Goal: Information Seeking & Learning: Learn about a topic

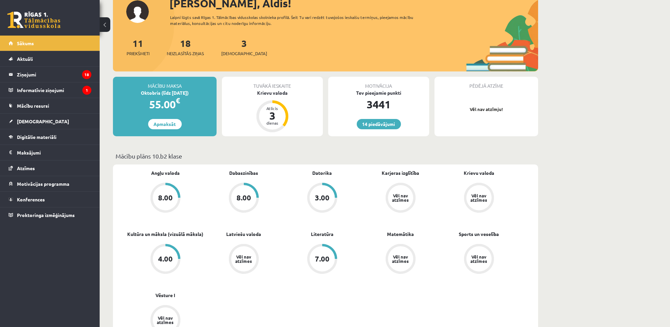
scroll to position [88, 0]
click at [25, 121] on span "[DEMOGRAPHIC_DATA]" at bounding box center [43, 121] width 52 height 6
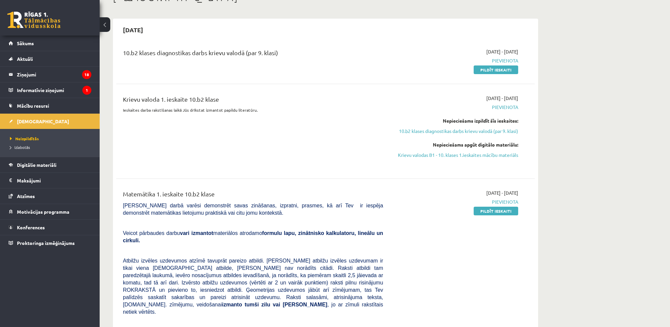
scroll to position [44, 0]
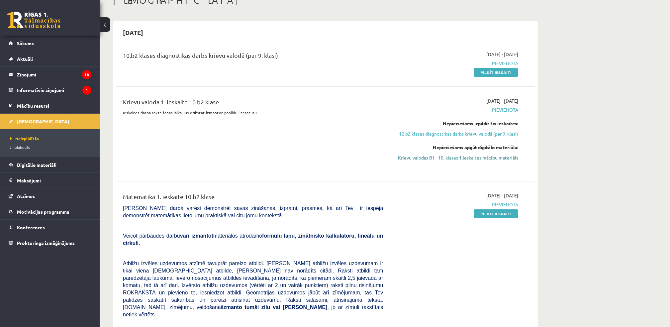
click at [477, 158] on link "Krievu valodas B1 - 10. klases 1.ieskaites mācību materiāls" at bounding box center [455, 157] width 125 height 7
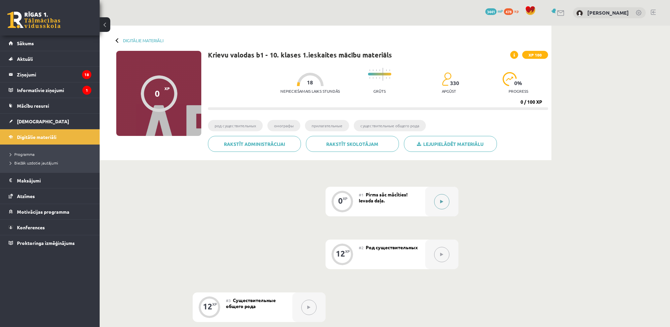
click at [442, 202] on icon at bounding box center [441, 202] width 3 height 4
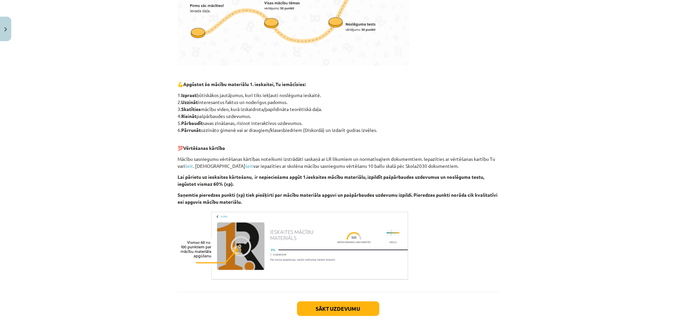
scroll to position [293, 0]
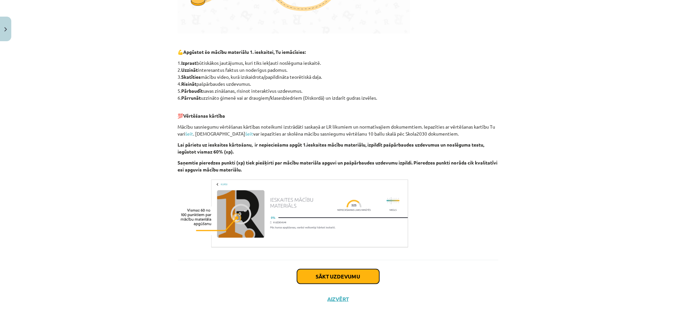
click at [341, 277] on button "Sākt uzdevumu" at bounding box center [338, 276] width 82 height 15
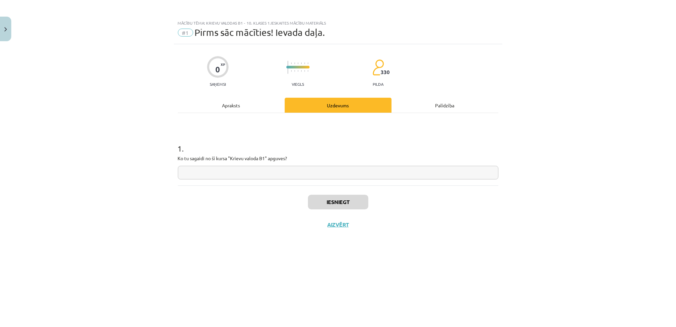
scroll to position [0, 0]
click at [212, 174] on input "text" at bounding box center [338, 173] width 321 height 14
type input "**********"
click at [339, 201] on button "Iesniegt" at bounding box center [338, 202] width 60 height 15
click at [341, 229] on button "Nākamā nodarbība" at bounding box center [338, 228] width 65 height 15
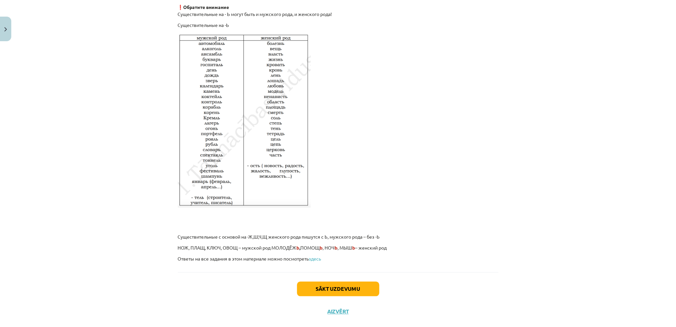
scroll to position [1048, 0]
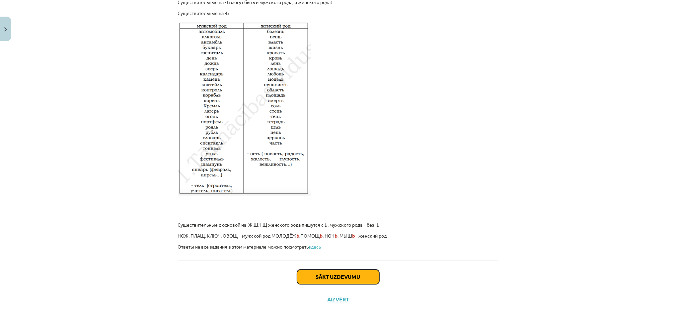
click at [331, 277] on button "Sākt uzdevumu" at bounding box center [338, 276] width 82 height 15
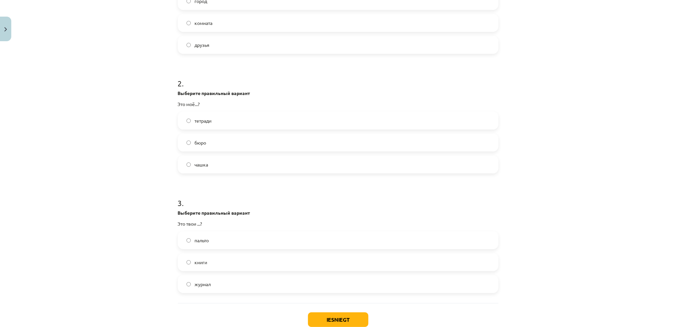
scroll to position [227, 0]
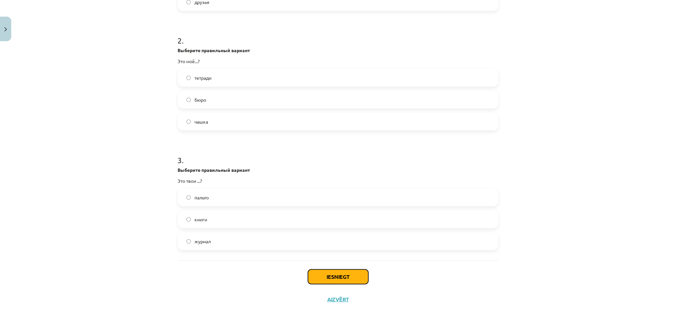
click at [340, 276] on button "Iesniegt" at bounding box center [338, 276] width 60 height 15
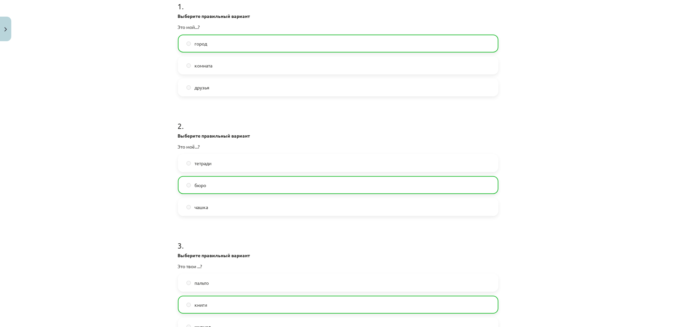
scroll to position [248, 0]
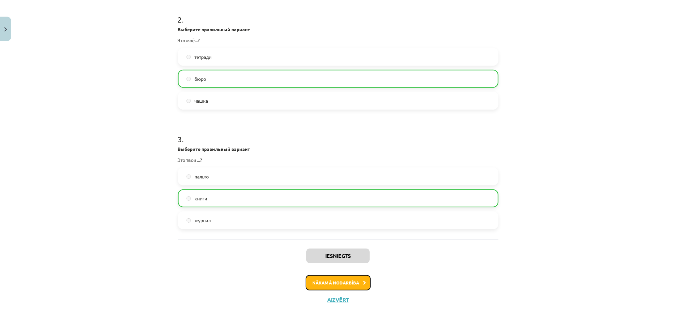
click at [342, 281] on button "Nākamā nodarbība" at bounding box center [338, 282] width 65 height 15
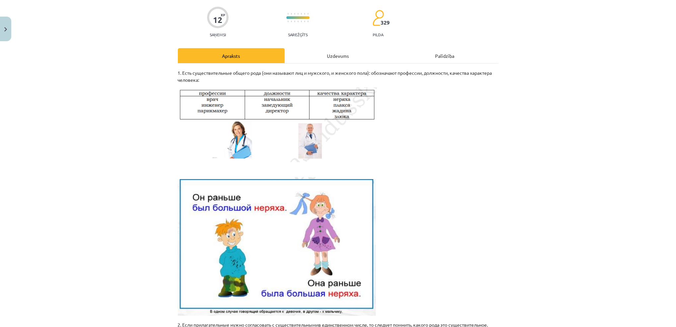
scroll to position [17, 0]
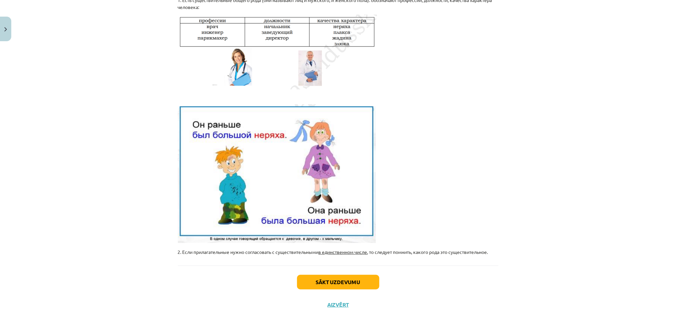
scroll to position [128, 0]
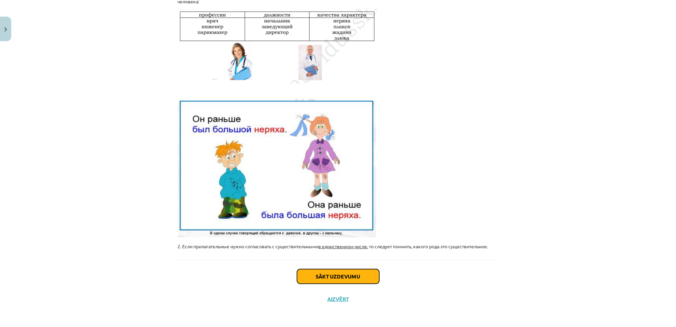
click at [333, 280] on button "Sākt uzdevumu" at bounding box center [338, 276] width 82 height 15
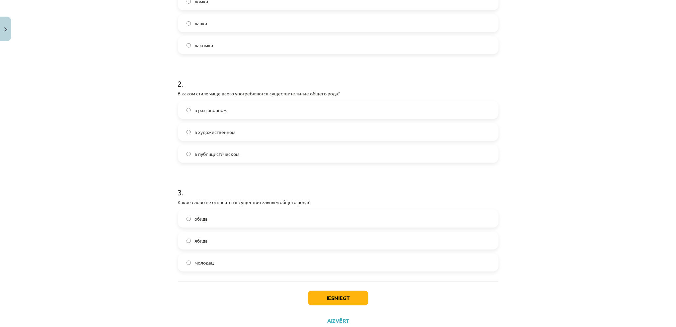
scroll to position [195, 0]
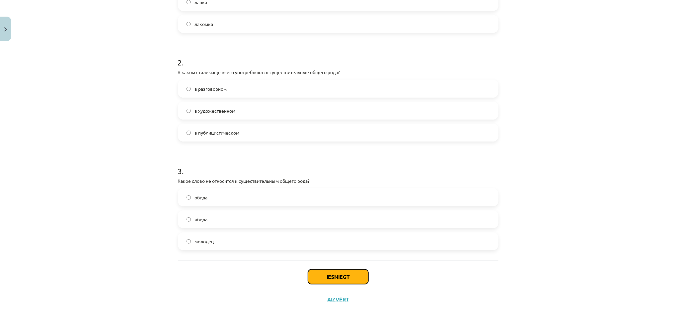
click at [339, 278] on button "Iesniegt" at bounding box center [338, 276] width 60 height 15
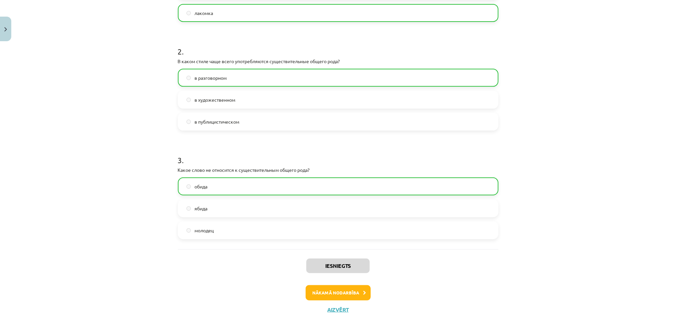
scroll to position [216, 0]
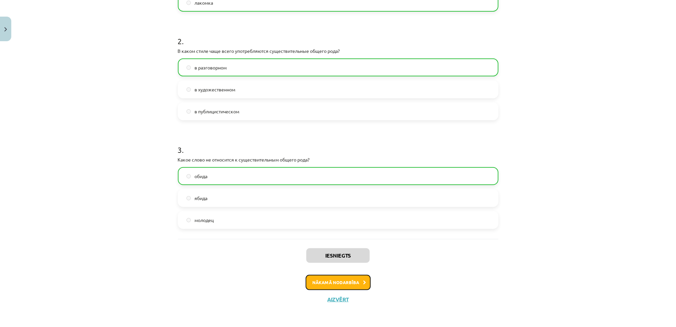
click at [339, 285] on button "Nākamā nodarbība" at bounding box center [338, 282] width 65 height 15
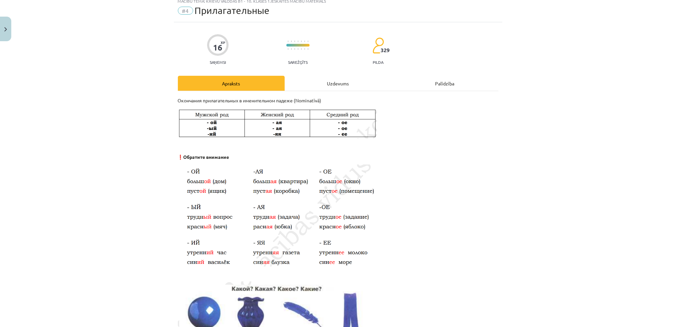
scroll to position [17, 0]
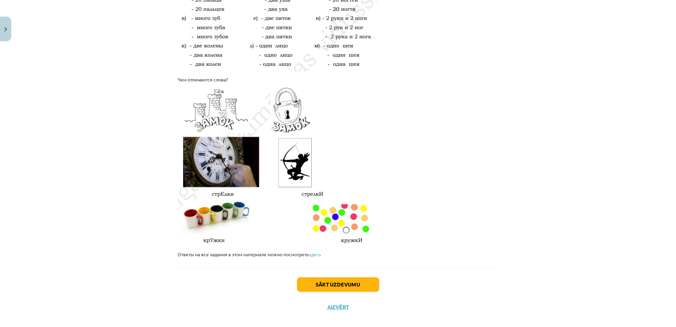
scroll to position [1057, 0]
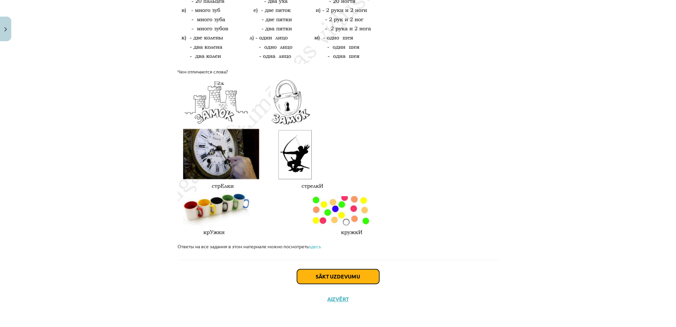
click at [340, 278] on button "Sākt uzdevumu" at bounding box center [338, 276] width 82 height 15
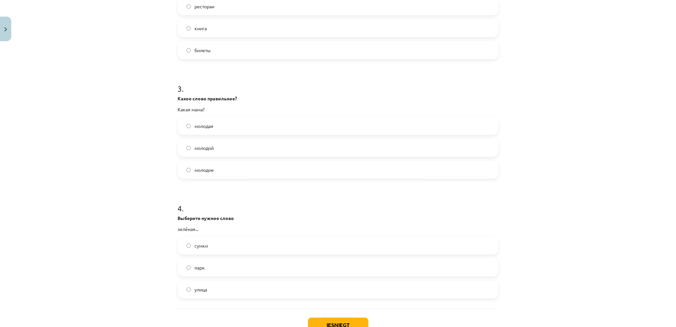
scroll to position [326, 0]
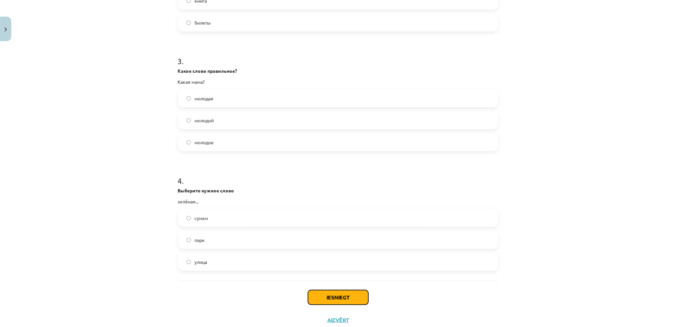
click at [343, 299] on button "Iesniegt" at bounding box center [338, 297] width 60 height 15
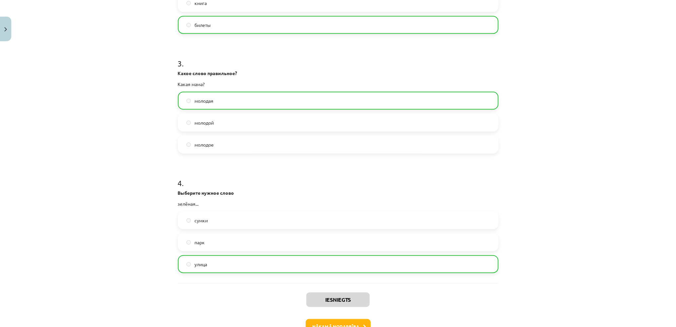
scroll to position [368, 0]
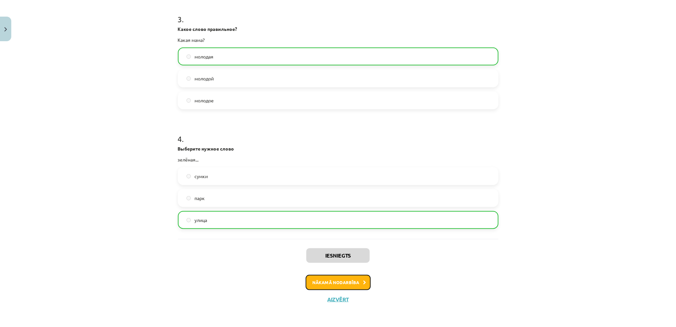
click at [335, 283] on button "Nākamā nodarbība" at bounding box center [338, 282] width 65 height 15
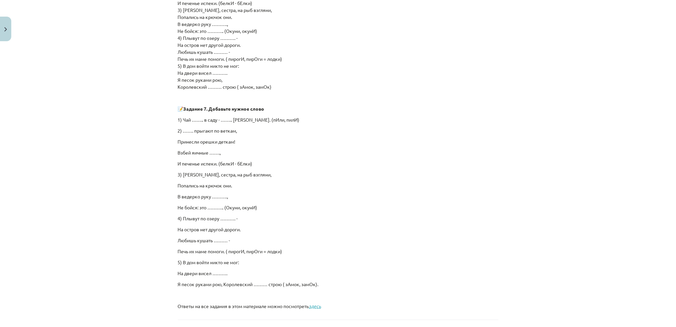
scroll to position [383, 0]
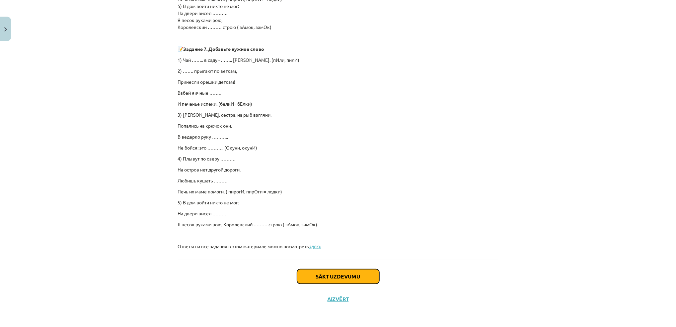
click at [331, 277] on button "Sākt uzdevumu" at bounding box center [338, 276] width 82 height 15
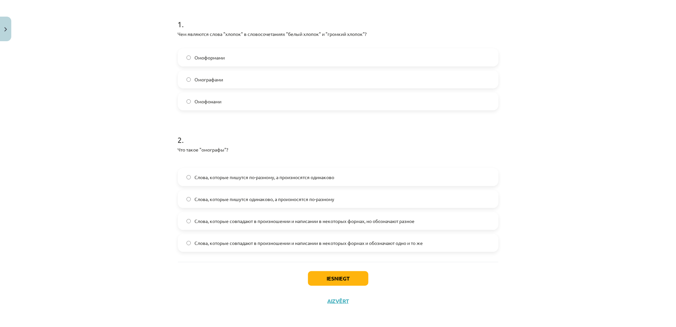
scroll to position [126, 0]
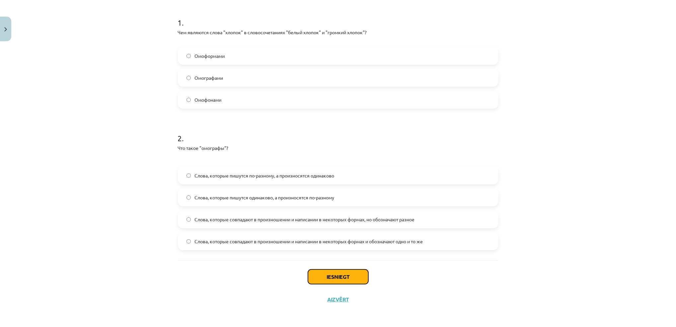
click at [342, 278] on button "Iesniegt" at bounding box center [338, 276] width 60 height 15
click at [341, 278] on button "Iesniegt" at bounding box center [338, 276] width 60 height 15
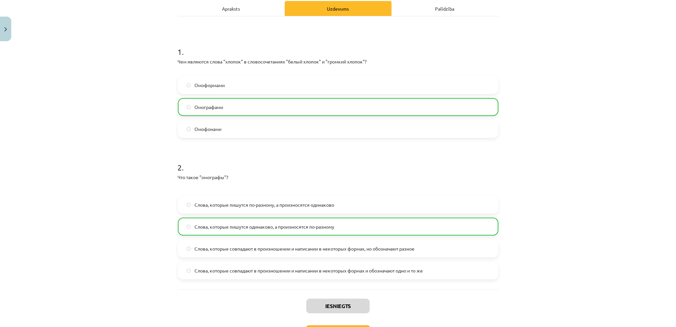
scroll to position [147, 0]
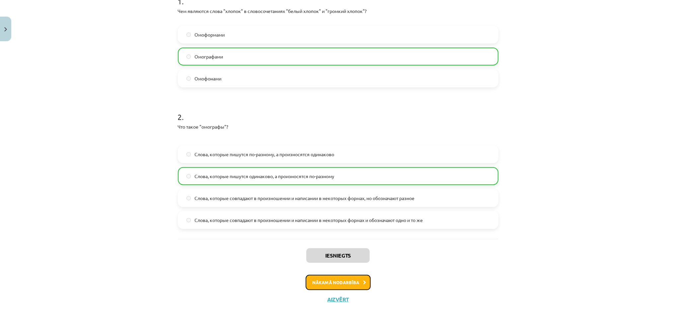
click at [341, 286] on button "Nākamā nodarbība" at bounding box center [338, 282] width 65 height 15
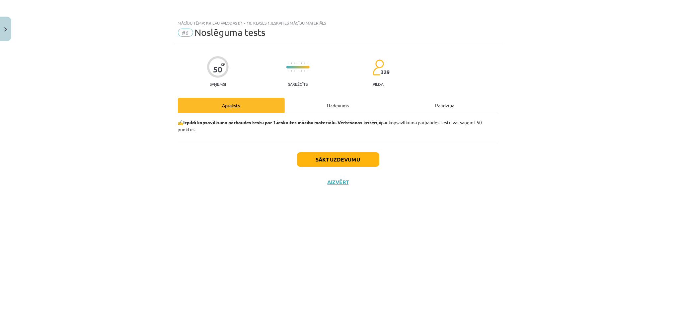
scroll to position [0, 0]
click at [342, 158] on button "Sākt uzdevumu" at bounding box center [338, 159] width 82 height 15
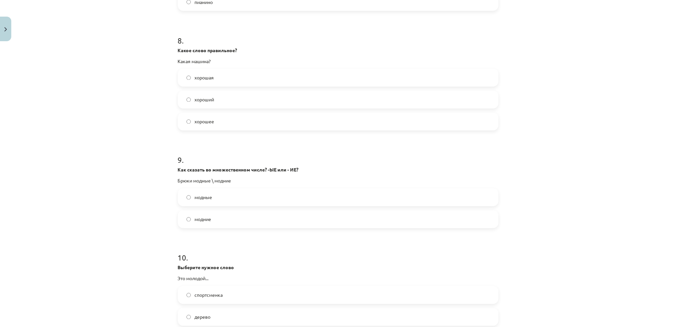
scroll to position [1042, 0]
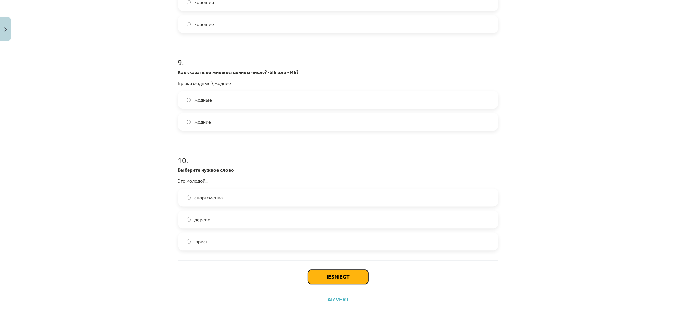
click at [338, 278] on button "Iesniegt" at bounding box center [338, 276] width 60 height 15
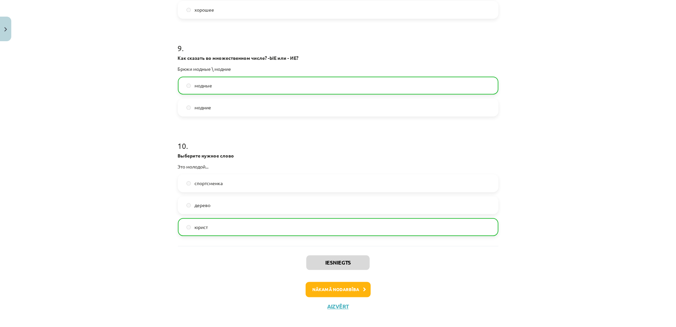
scroll to position [1063, 0]
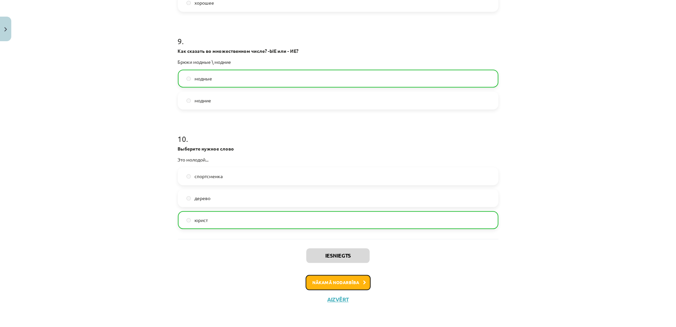
click at [333, 284] on button "Nākamā nodarbība" at bounding box center [338, 282] width 65 height 15
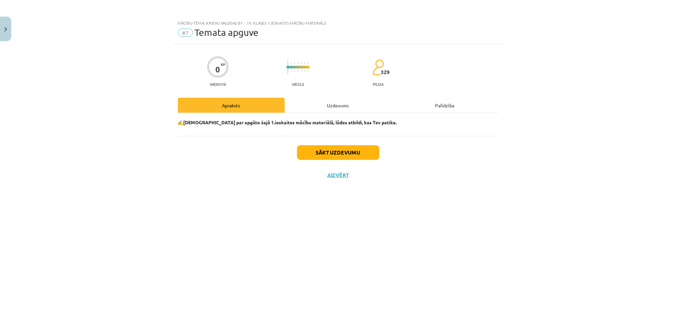
scroll to position [0, 0]
click at [345, 152] on button "Sākt uzdevumu" at bounding box center [338, 152] width 82 height 15
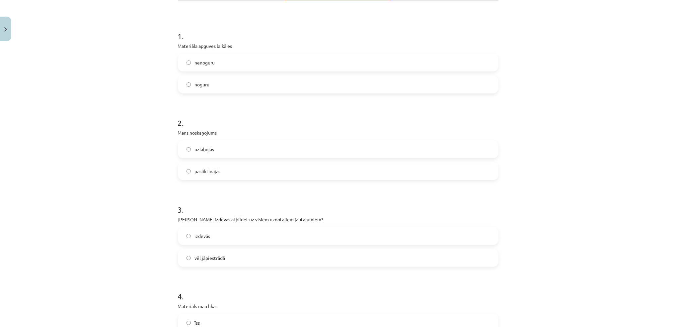
scroll to position [133, 0]
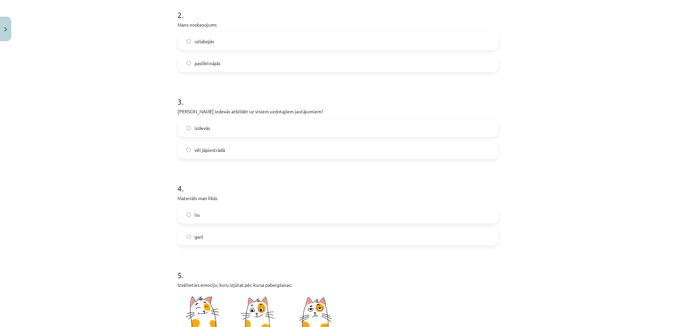
scroll to position [221, 0]
click at [187, 216] on label "īss" at bounding box center [338, 213] width 319 height 17
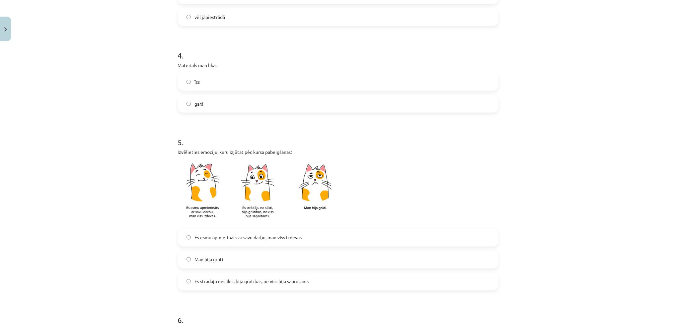
scroll to position [354, 0]
click at [187, 238] on label "Es esmu apmierināts ar savu darbu, man viss izdevās" at bounding box center [338, 236] width 319 height 17
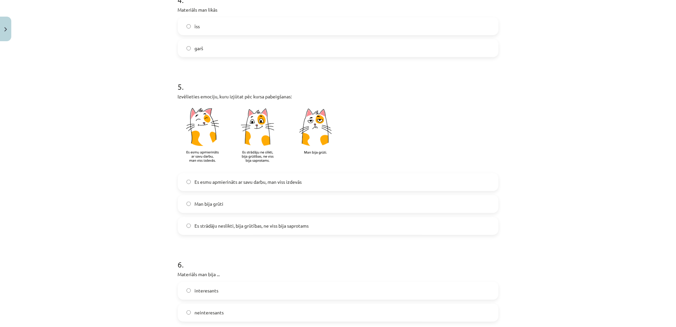
scroll to position [480, 0]
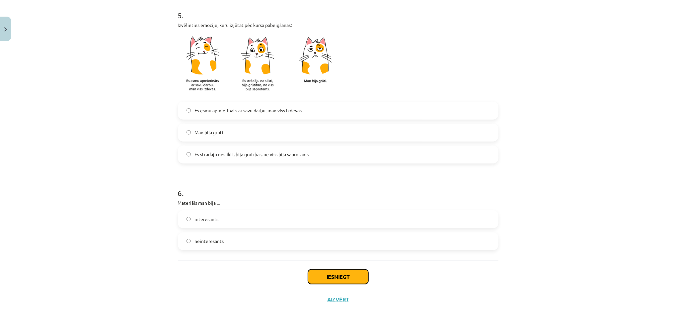
click at [334, 277] on button "Iesniegt" at bounding box center [338, 276] width 60 height 15
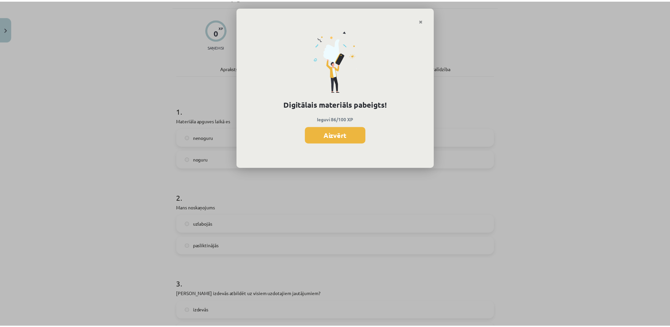
scroll to position [0, 0]
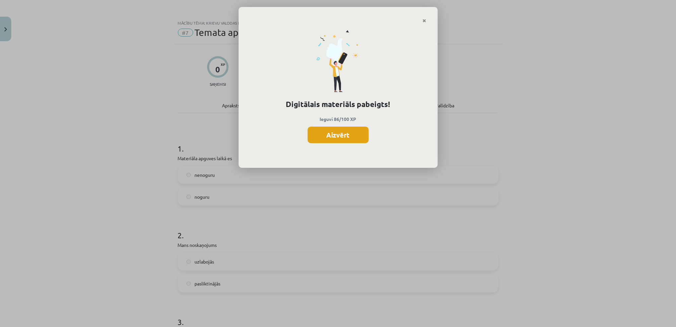
click at [334, 134] on button "Aizvērt" at bounding box center [338, 134] width 61 height 17
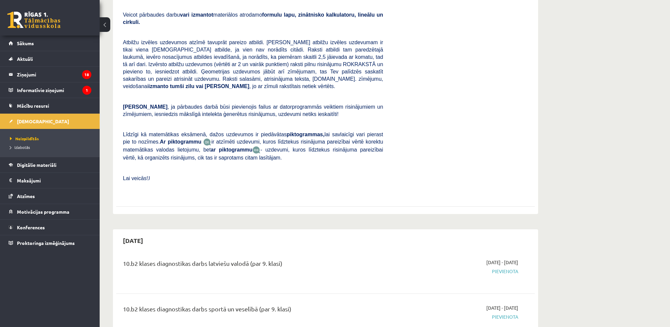
scroll to position [88, 0]
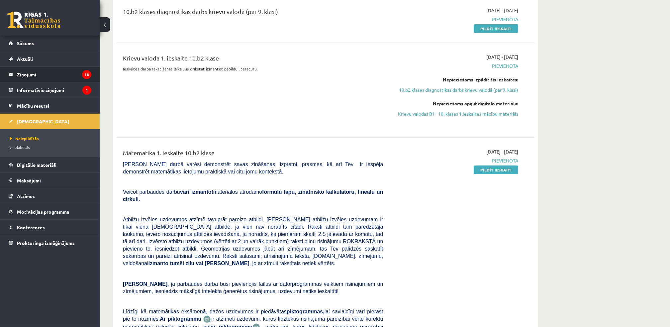
click at [23, 72] on legend "Ziņojumi 18" at bounding box center [54, 74] width 74 height 15
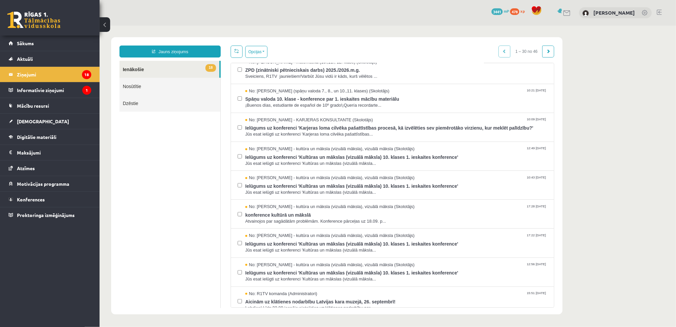
scroll to position [177, 0]
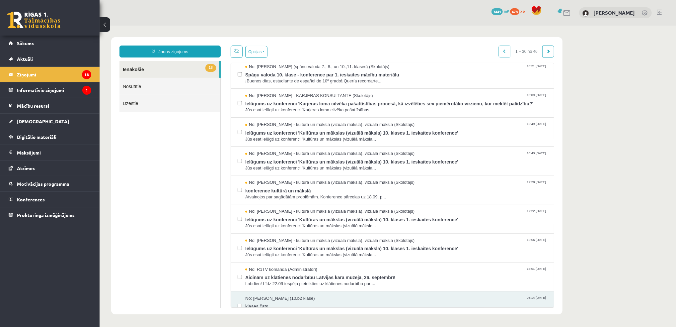
click at [660, 12] on link at bounding box center [659, 12] width 5 height 5
